Goal: Task Accomplishment & Management: Manage account settings

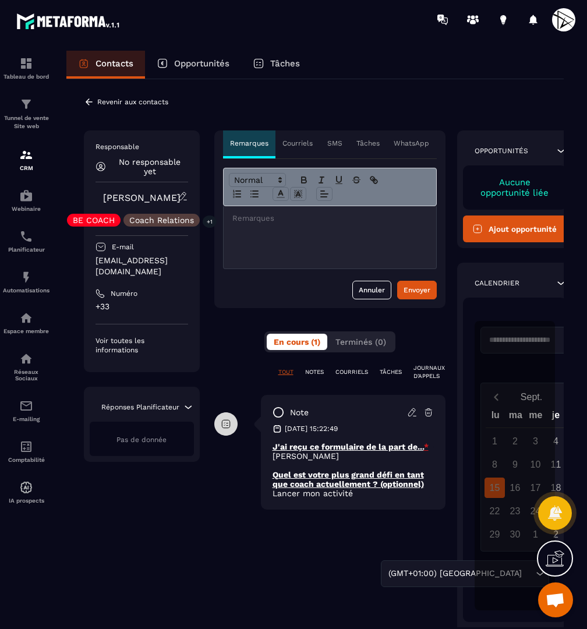
click at [131, 109] on div "**********" at bounding box center [314, 373] width 497 height 589
click at [133, 100] on p "Revenir aux contacts" at bounding box center [132, 102] width 71 height 8
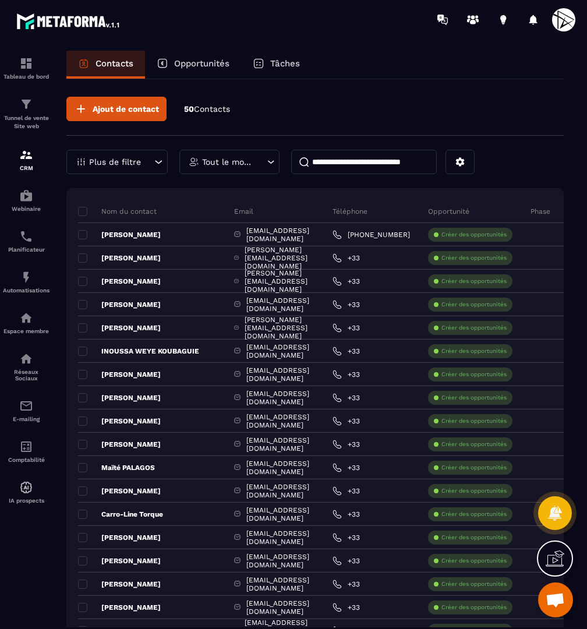
click at [332, 165] on input at bounding box center [364, 162] width 146 height 24
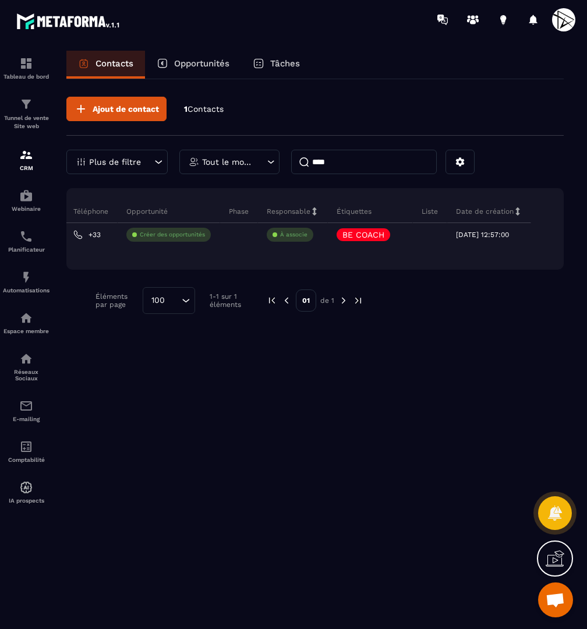
scroll to position [0, 238]
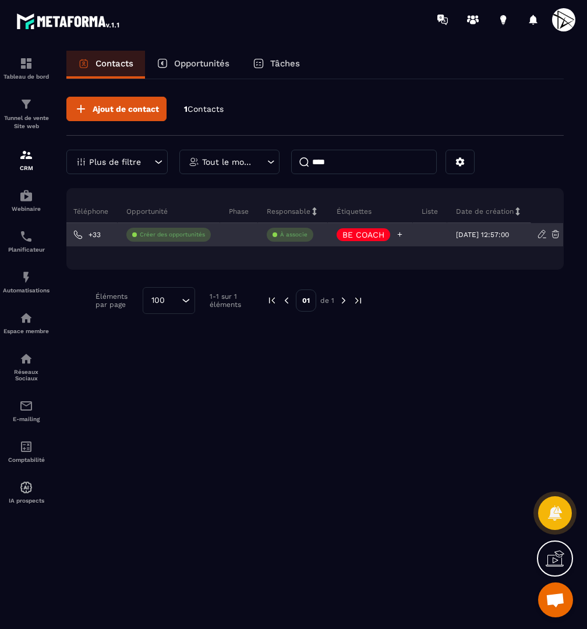
type input "****"
click at [375, 235] on p "BE COACH" at bounding box center [363, 235] width 42 height 8
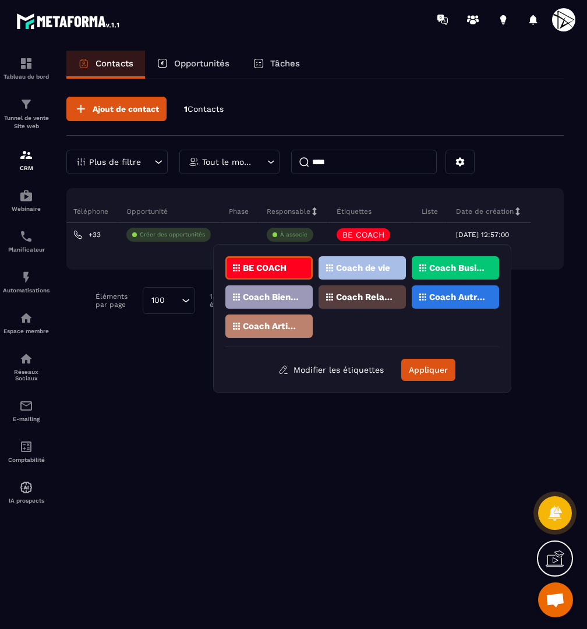
click at [297, 270] on div "BE COACH" at bounding box center [268, 267] width 87 height 23
click at [382, 271] on p "Coach de vie" at bounding box center [363, 268] width 54 height 8
click at [281, 295] on p "Coach Bien-être / Santé" at bounding box center [271, 297] width 56 height 8
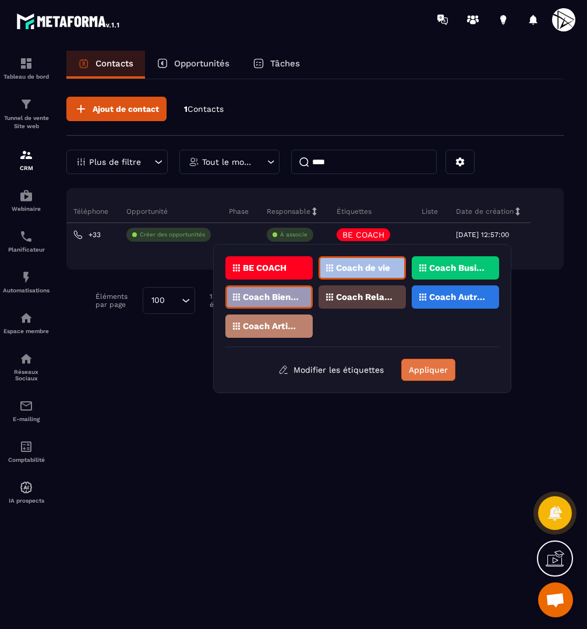
click at [430, 368] on button "Appliquer" at bounding box center [428, 370] width 54 height 22
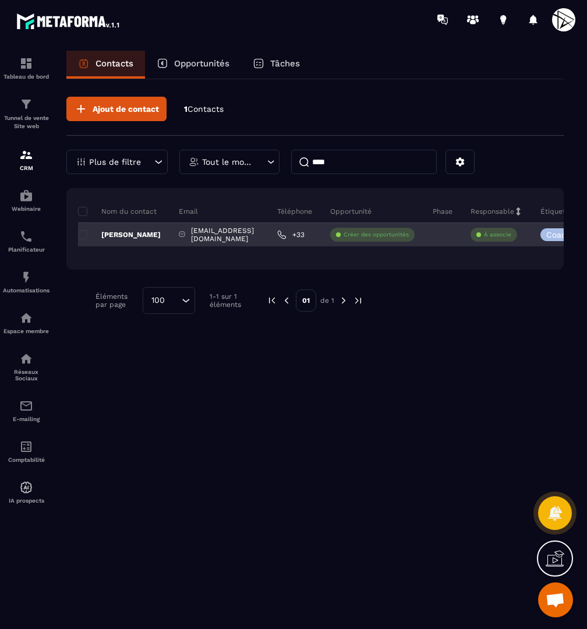
scroll to position [0, 0]
click at [120, 232] on p "[PERSON_NAME]" at bounding box center [119, 234] width 83 height 9
